Goal: Task Accomplishment & Management: Use online tool/utility

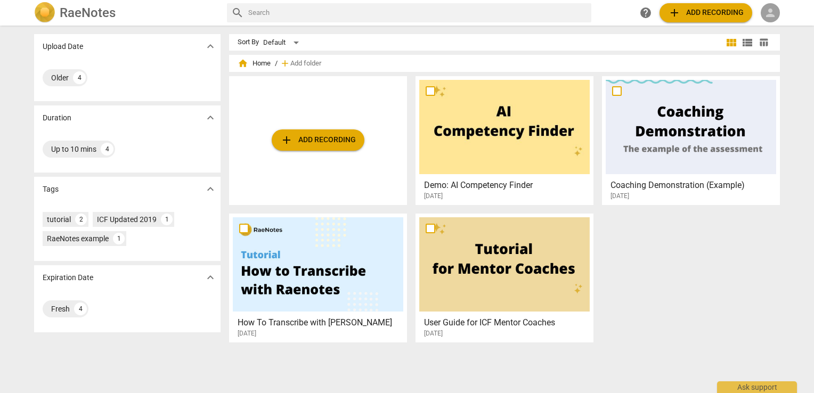
click at [772, 10] on span "person" at bounding box center [770, 12] width 13 height 13
click at [773, 26] on li "Login" at bounding box center [780, 26] width 38 height 26
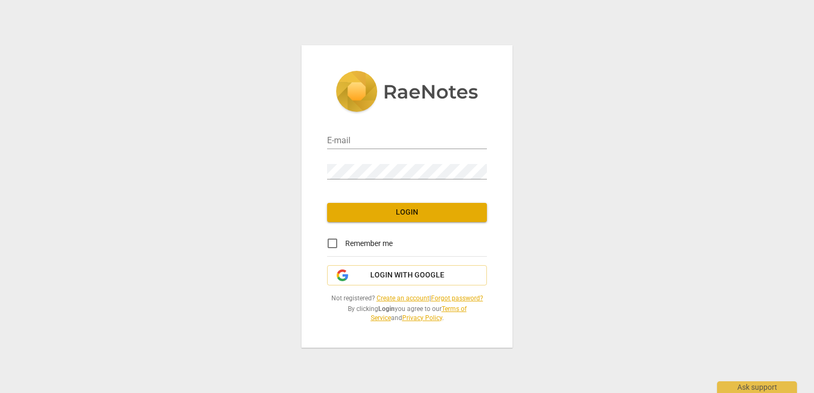
type input "[EMAIL_ADDRESS][DOMAIN_NAME]"
click at [383, 213] on span "Login" at bounding box center [407, 212] width 143 height 11
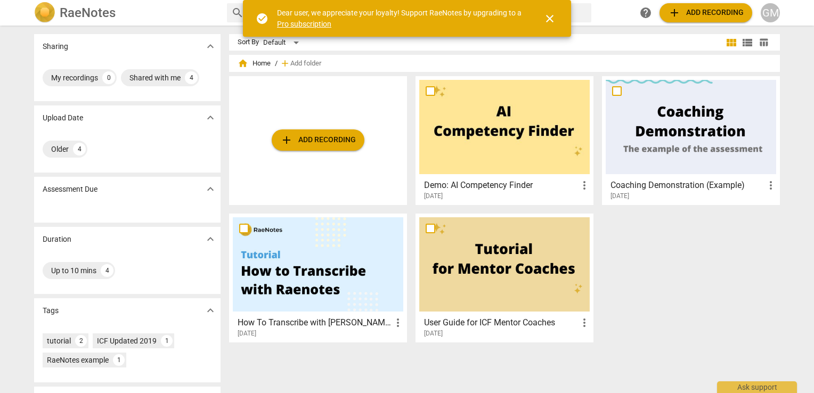
click at [42, 18] on img at bounding box center [44, 12] width 21 height 21
click at [38, 15] on img at bounding box center [44, 12] width 21 height 21
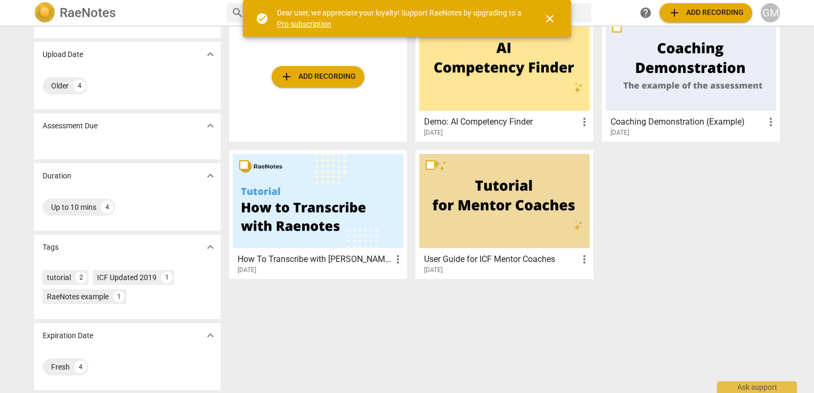
scroll to position [64, 0]
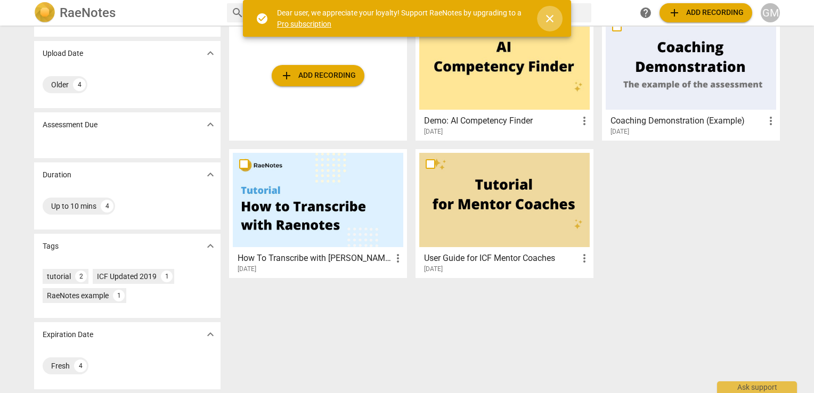
click at [550, 16] on span "close" at bounding box center [550, 18] width 13 height 13
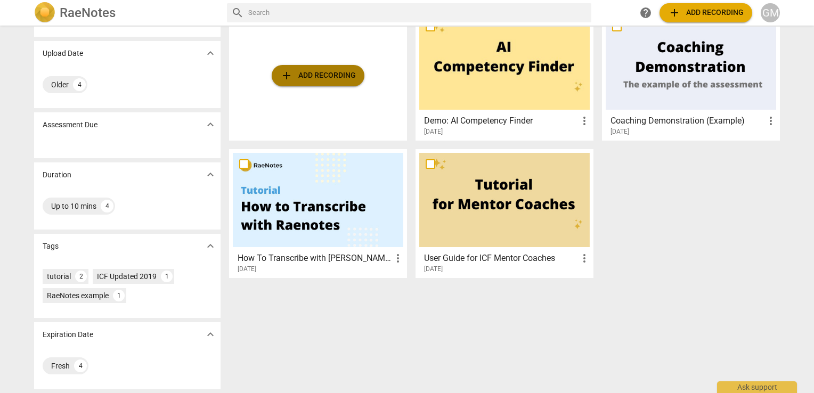
click at [315, 71] on span "add Add recording" at bounding box center [318, 75] width 76 height 13
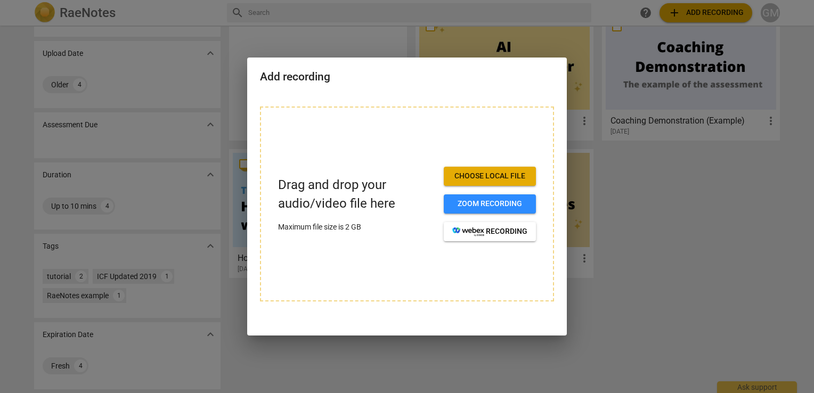
click at [460, 13] on div at bounding box center [407, 196] width 814 height 393
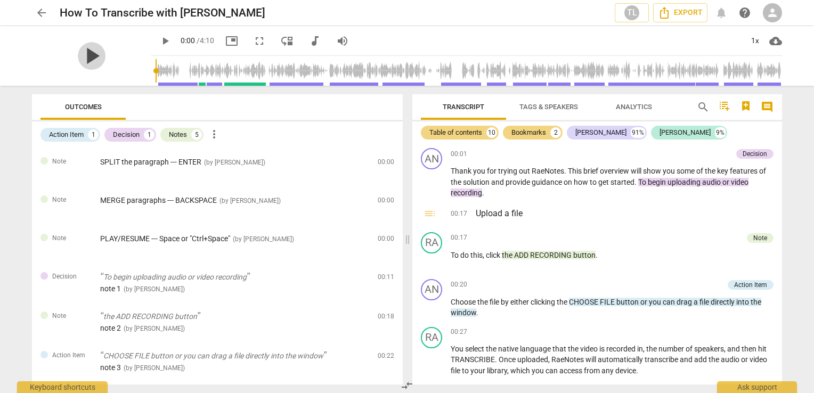
click at [82, 53] on span "play_arrow" at bounding box center [92, 56] width 28 height 28
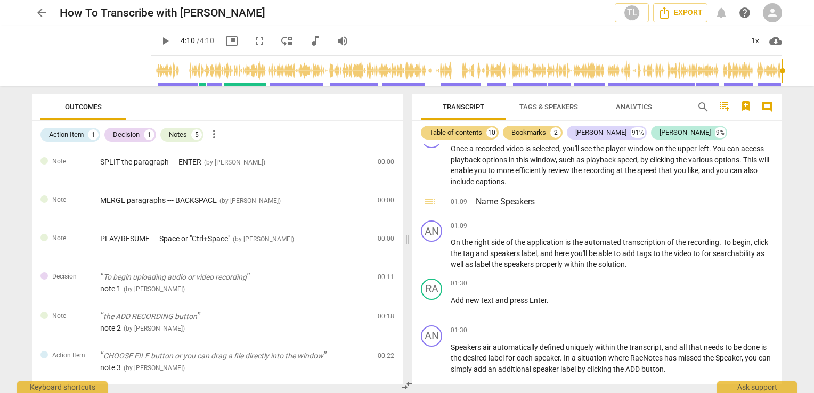
type input "250"
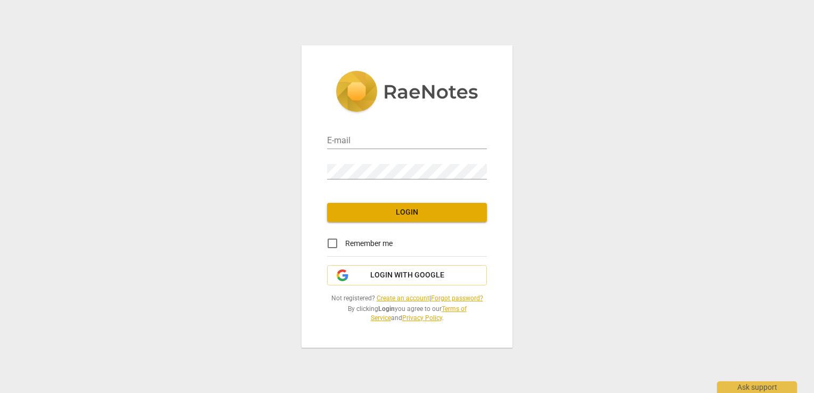
type input "gene.metcalf18@gmail.com"
click at [387, 210] on span "Login" at bounding box center [407, 212] width 143 height 11
